Goal: Check status: Check status

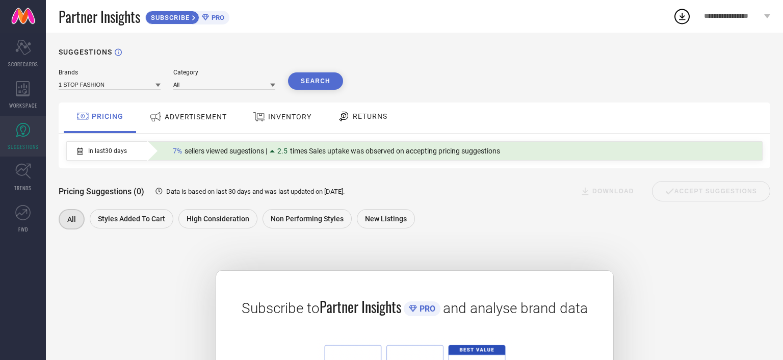
click at [472, 40] on div "SUGGESTIONS Brands 1 STOP FASHION Category All Search PRICING ADVERTISEMENT INV…" at bounding box center [414, 267] width 737 height 469
click at [706, 267] on div "Subscribe to Partner Insights PRO and analyse brand data SUBSCRIBE" at bounding box center [414, 366] width 711 height 242
click at [149, 83] on input at bounding box center [110, 84] width 102 height 11
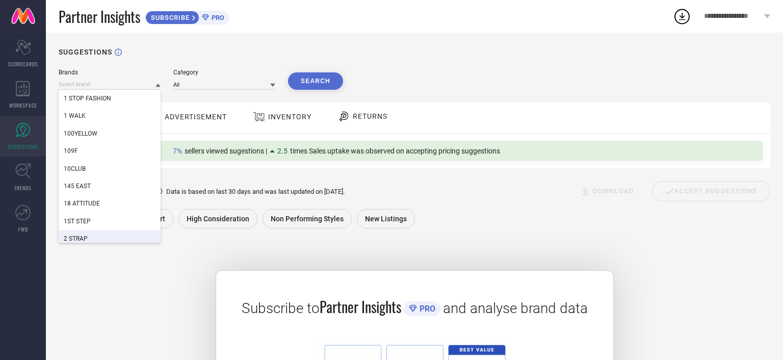
click at [109, 287] on div "Subscribe to Partner Insights PRO and analyse brand data SUBSCRIBE" at bounding box center [414, 366] width 711 height 242
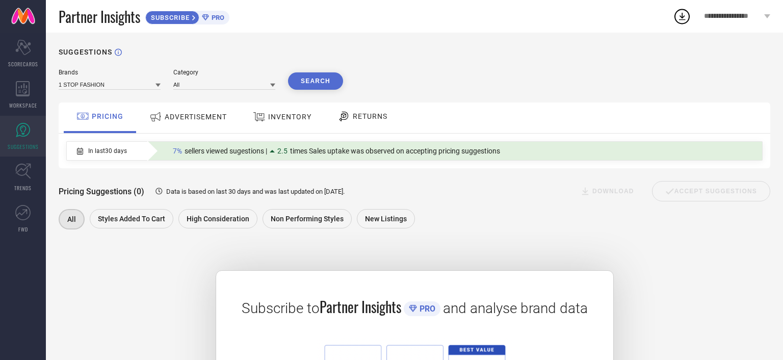
click at [319, 80] on button "Search" at bounding box center [315, 80] width 55 height 17
click at [159, 305] on div "Subscribe to Partner Insights PRO and analyse brand data SUBSCRIBE" at bounding box center [414, 366] width 711 height 242
click at [222, 116] on span "ADVERTISEMENT" at bounding box center [196, 117] width 62 height 8
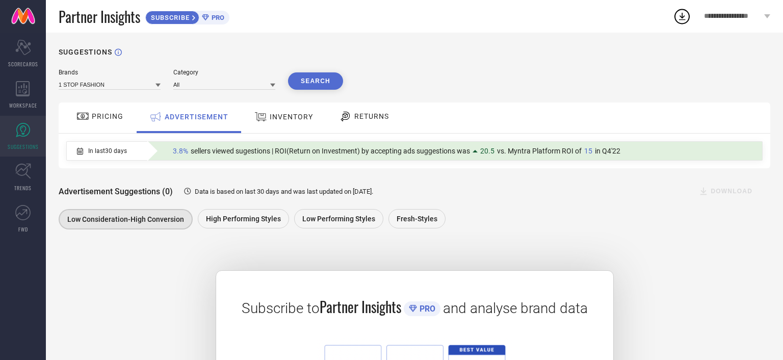
click at [612, 243] on div "Brands 1 STOP FASHION Category All Search PRICING ADVERTISEMENT INVENTORY RETUR…" at bounding box center [414, 277] width 711 height 417
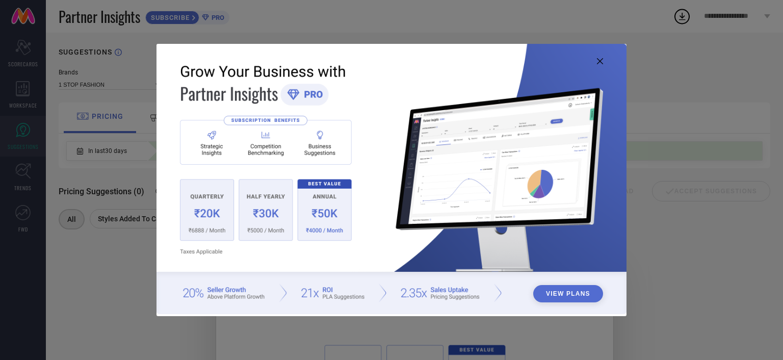
click at [598, 61] on icon at bounding box center [600, 61] width 6 height 6
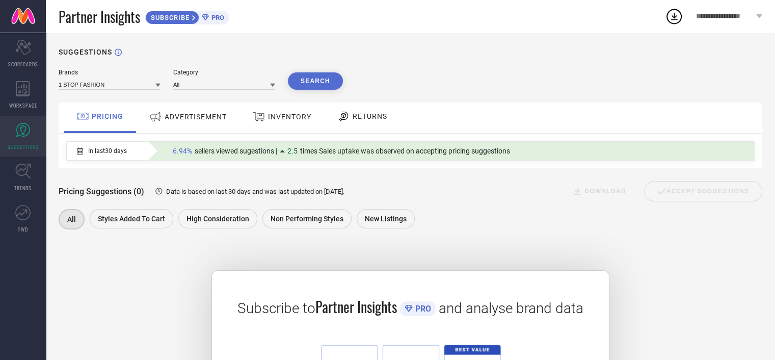
click at [258, 125] on div "INVENTORY" at bounding box center [282, 117] width 64 height 18
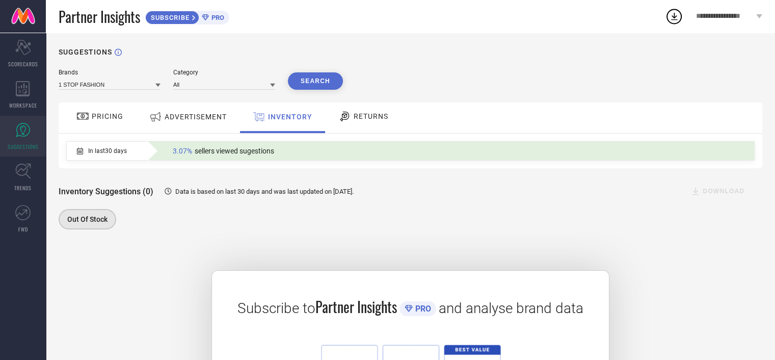
click at [361, 110] on div "RETURNS" at bounding box center [363, 116] width 55 height 17
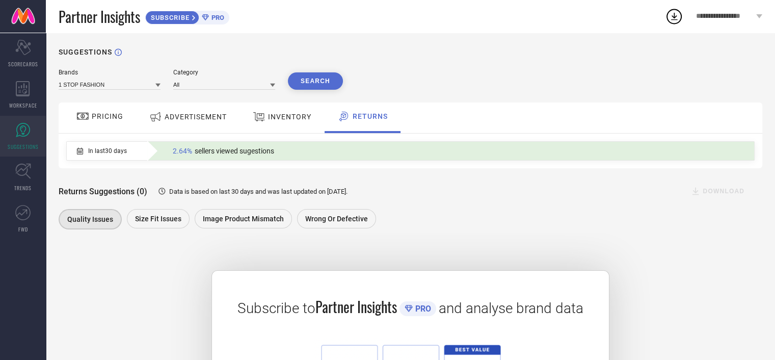
click at [22, 55] on div "Scorecard SCORECARDS" at bounding box center [23, 53] width 46 height 41
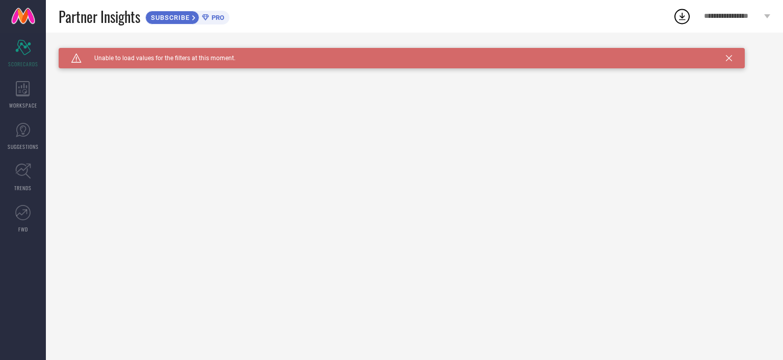
click at [729, 55] on icon at bounding box center [729, 58] width 6 height 6
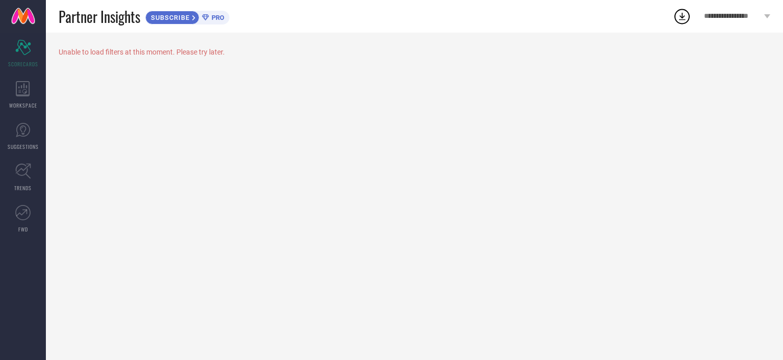
click at [208, 14] on icon at bounding box center [205, 17] width 7 height 7
